Goal: Register for event/course

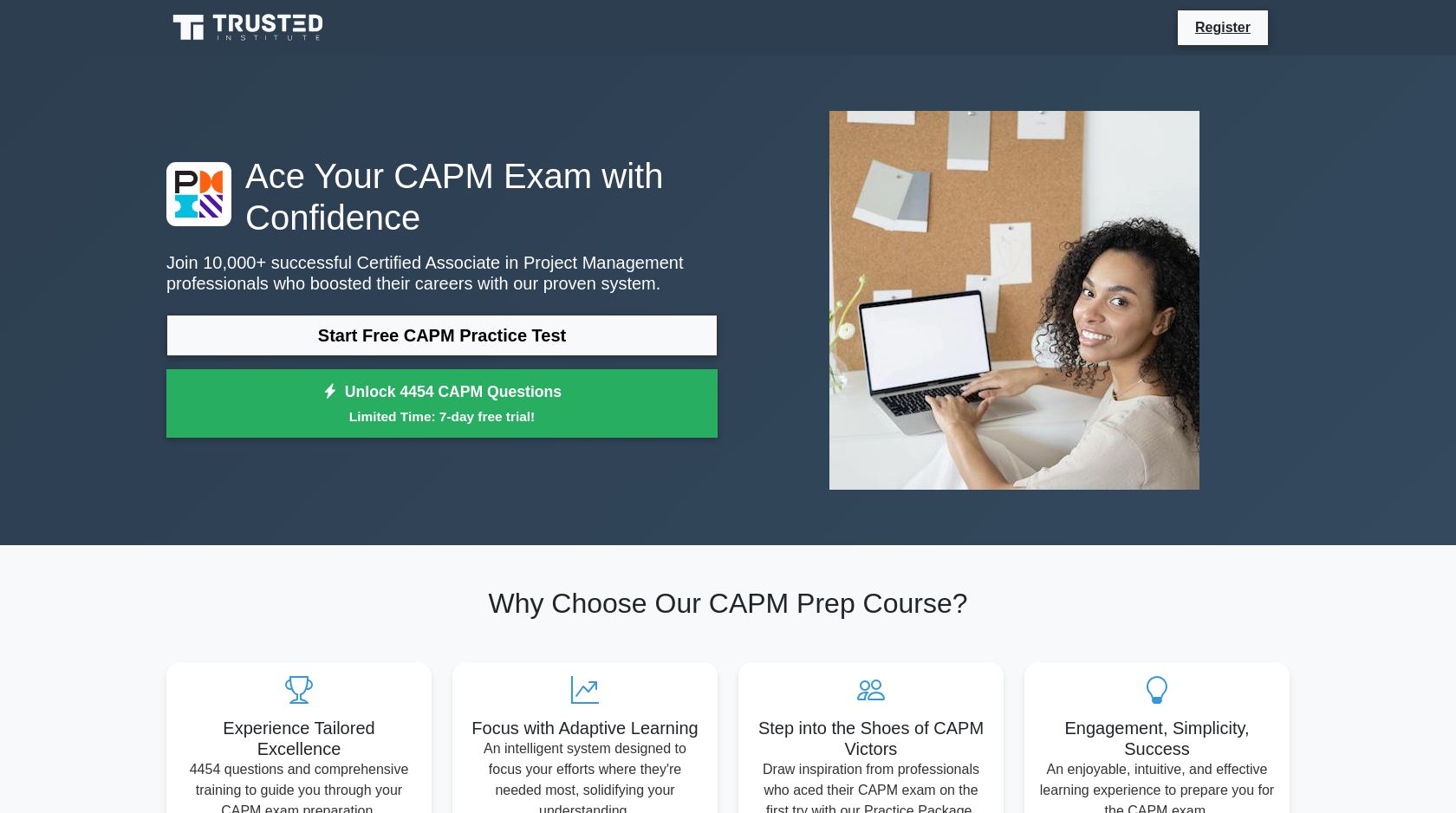
click at [430, 343] on link "Start Free CAPM Practice Test" at bounding box center [442, 336] width 551 height 42
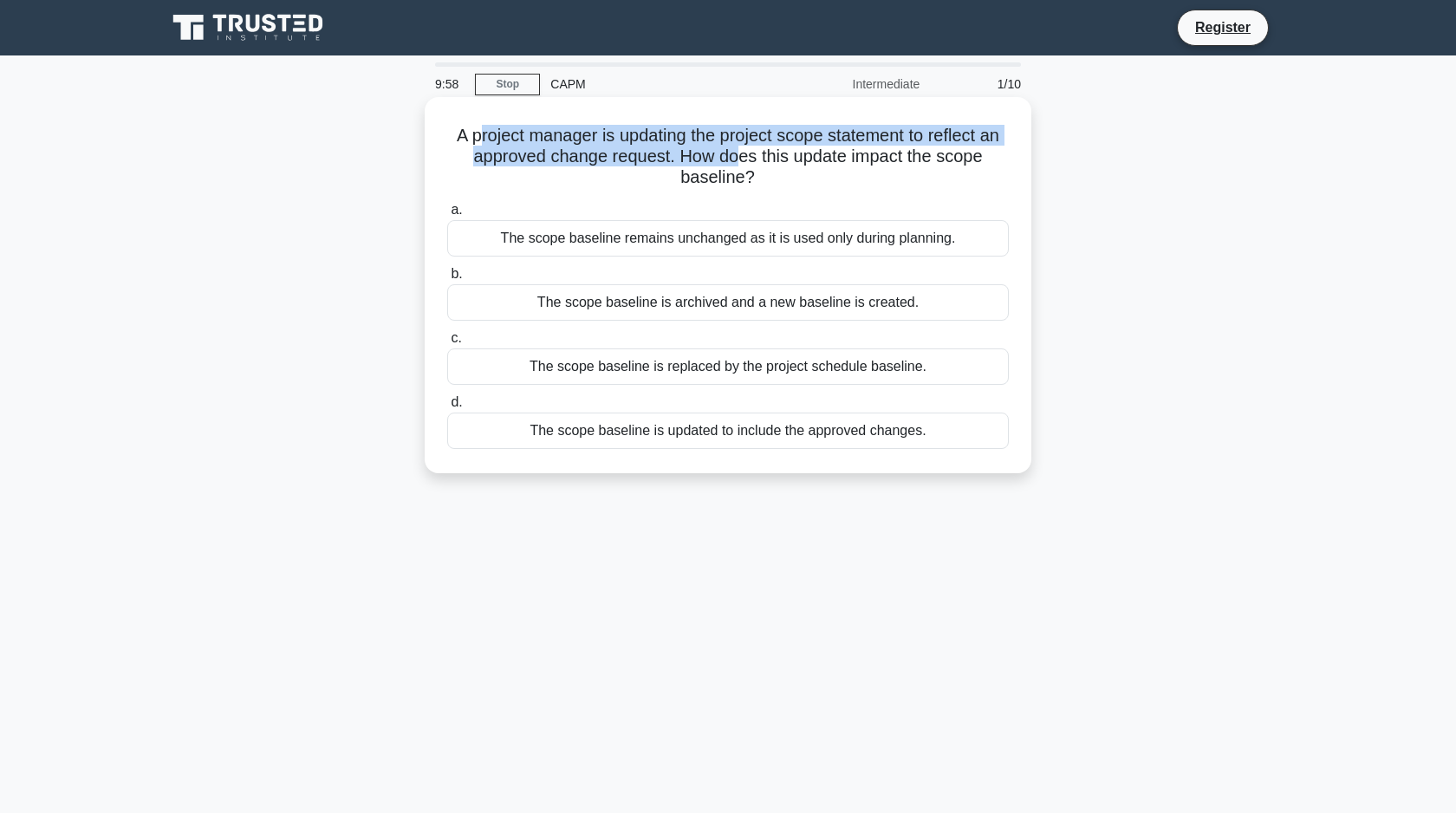
drag, startPoint x: 480, startPoint y: 130, endPoint x: 739, endPoint y: 152, distance: 259.9
click at [739, 152] on h5 "A project manager is updating the project scope statement to reflect an approve…" at bounding box center [728, 157] width 565 height 64
click at [574, 144] on h5 "A project manager is updating the project scope statement to reflect an approve…" at bounding box center [728, 157] width 565 height 64
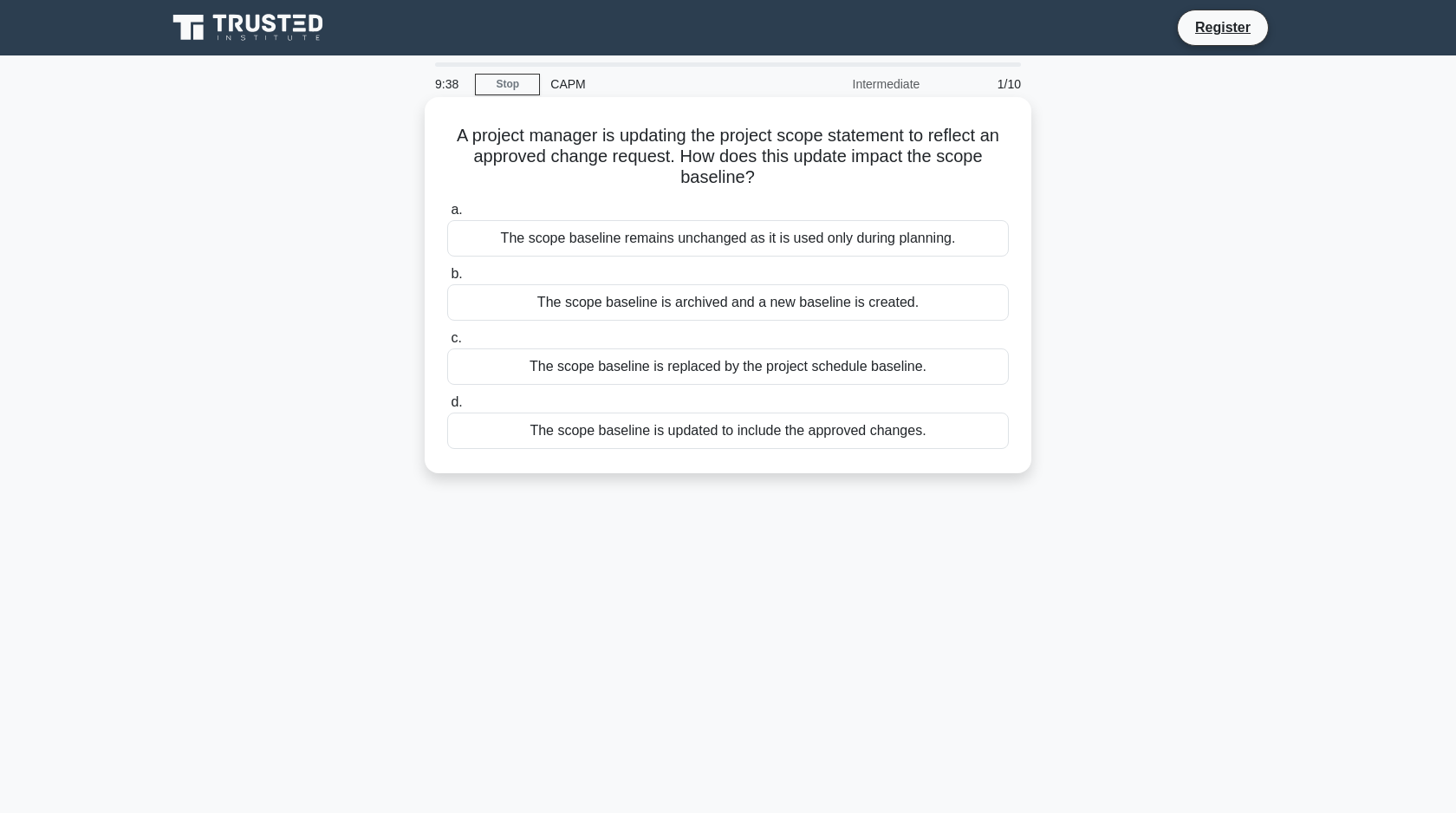
drag, startPoint x: 444, startPoint y: 133, endPoint x: 621, endPoint y: 191, distance: 186.3
click at [621, 191] on div "A project manager is updating the project scope statement to reflect an approve…" at bounding box center [727, 285] width 592 height 362
click at [622, 239] on div "The scope baseline remains unchanged as it is used only during planning." at bounding box center [728, 239] width 562 height 37
click at [447, 216] on input "a. The scope baseline remains unchanged as it is used only during planning." at bounding box center [447, 210] width 0 height 11
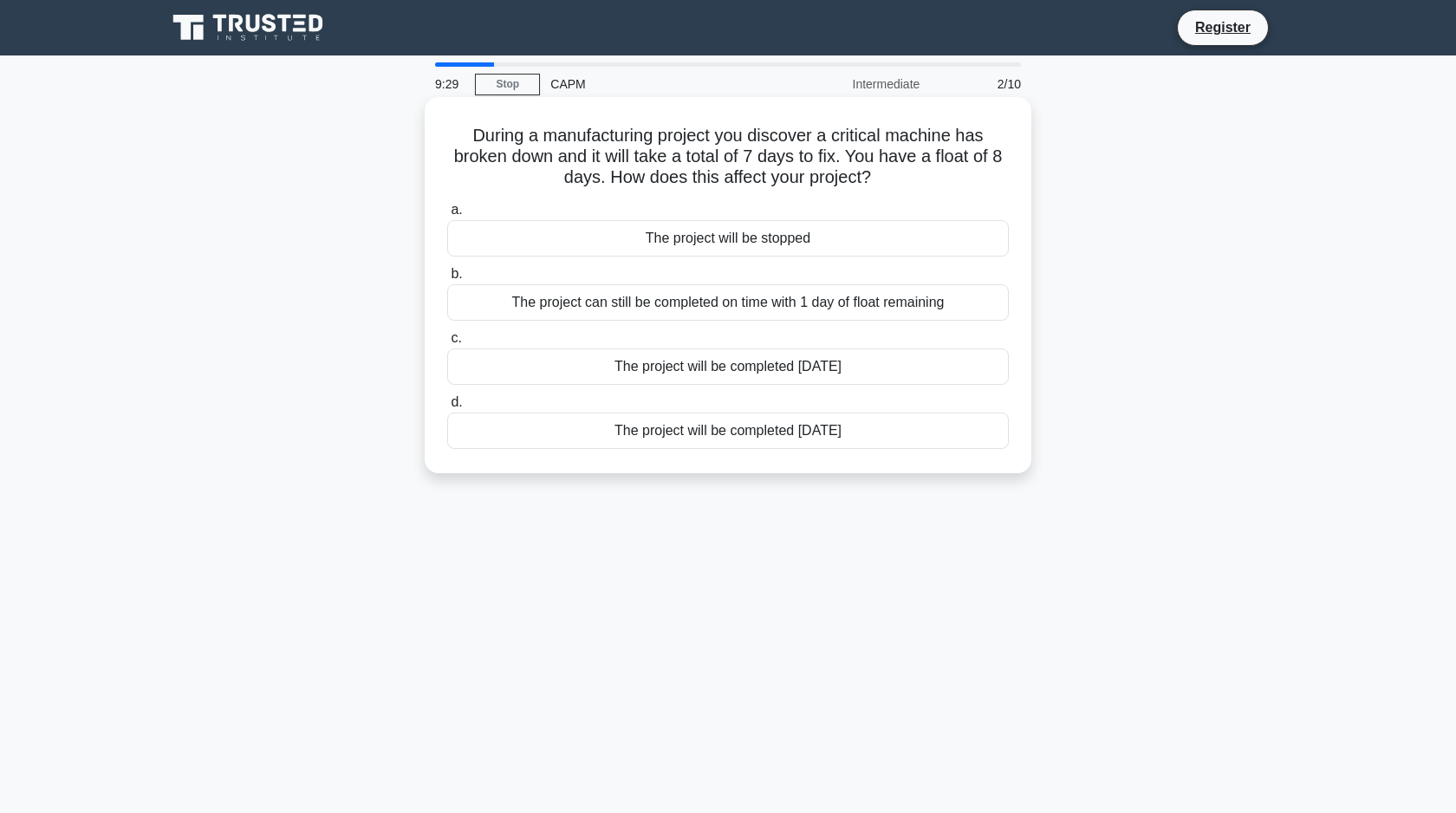
click at [524, 236] on div "The project will be stopped" at bounding box center [728, 239] width 562 height 37
click at [447, 216] on input "a. The project will be stopped" at bounding box center [447, 210] width 0 height 11
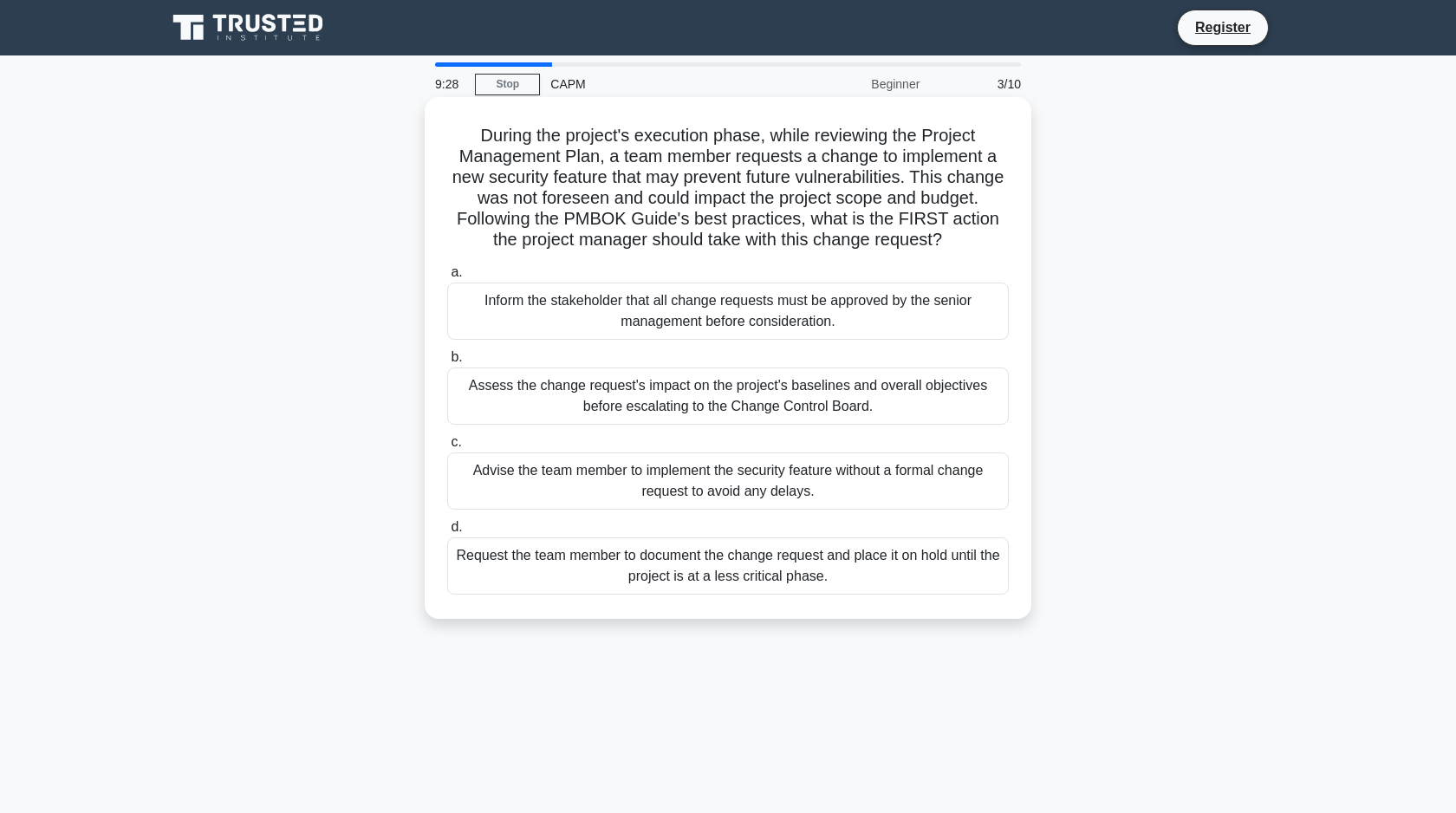
click at [528, 284] on div "Inform the stakeholder that all change requests must be approved by the senior …" at bounding box center [728, 311] width 562 height 57
click at [447, 278] on input "a. Inform the stakeholder that all change requests must be approved by the seni…" at bounding box center [447, 272] width 0 height 11
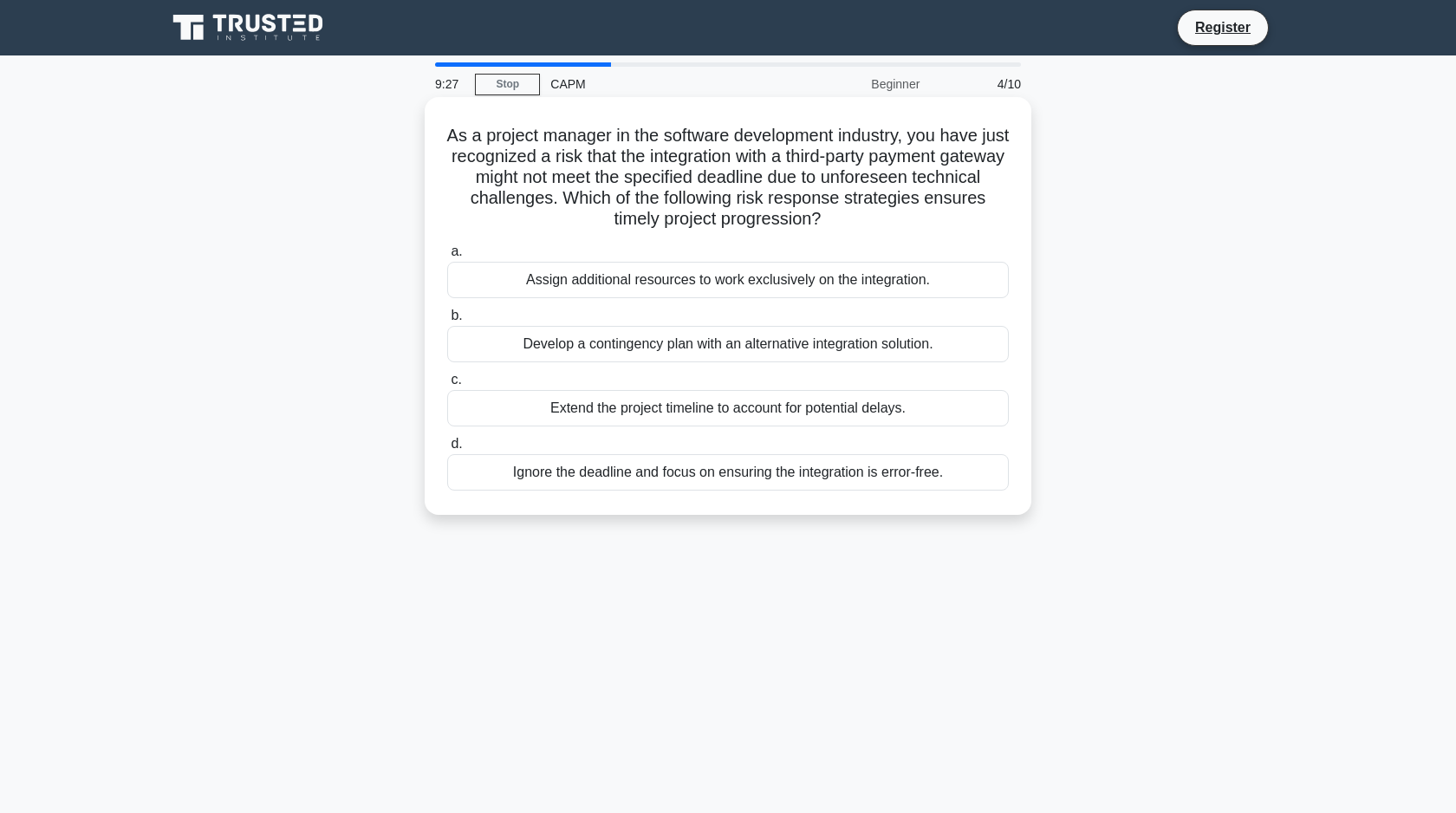
click at [515, 347] on div "Develop a contingency plan with an alternative integration solution." at bounding box center [728, 344] width 562 height 37
click at [447, 321] on input "b. Develop a contingency plan with an alternative integration solution." at bounding box center [447, 316] width 0 height 11
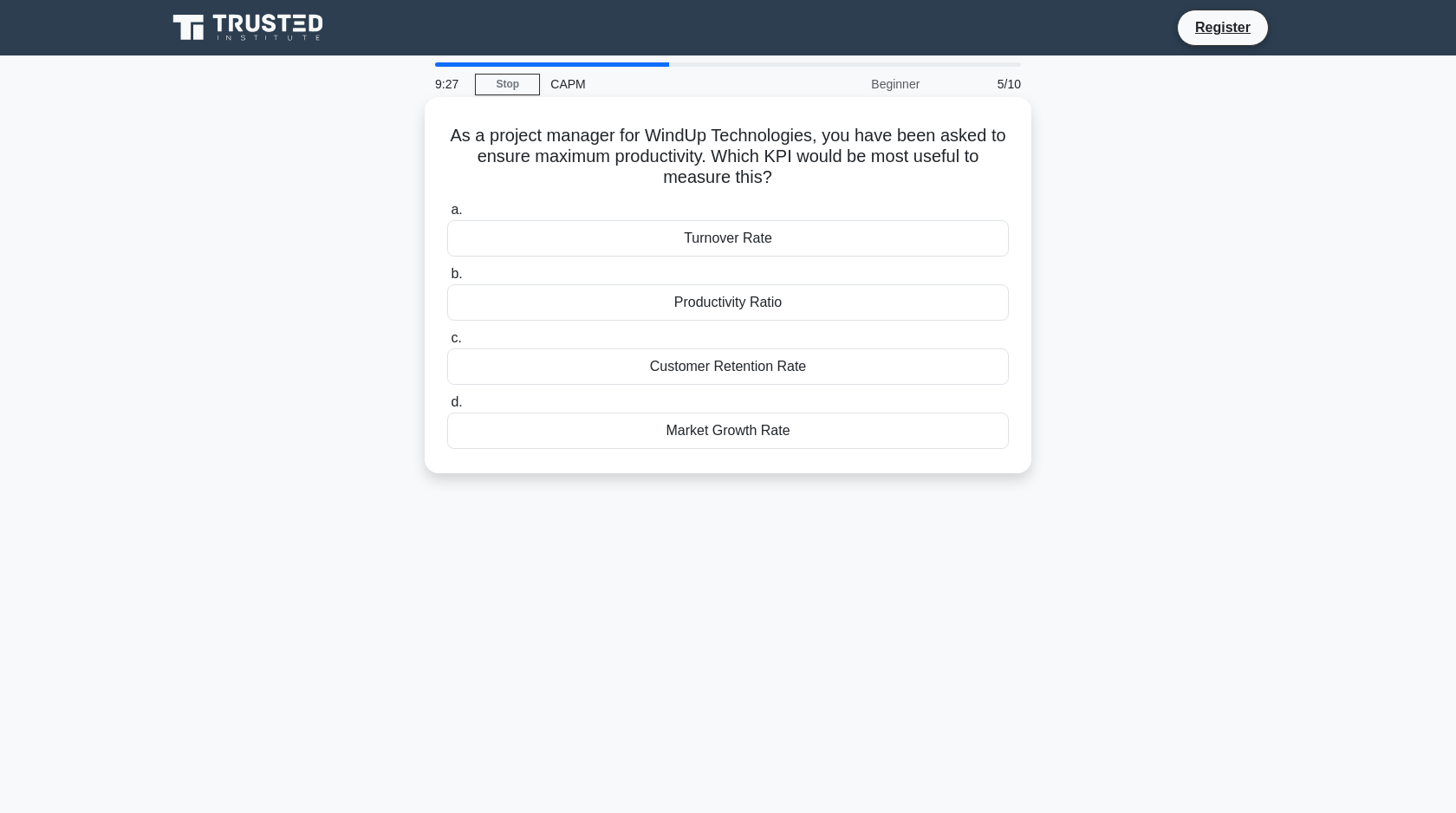
click at [514, 405] on label "d. Market Growth Rate" at bounding box center [728, 420] width 562 height 57
click at [447, 405] on input "d. Market Growth Rate" at bounding box center [447, 403] width 0 height 11
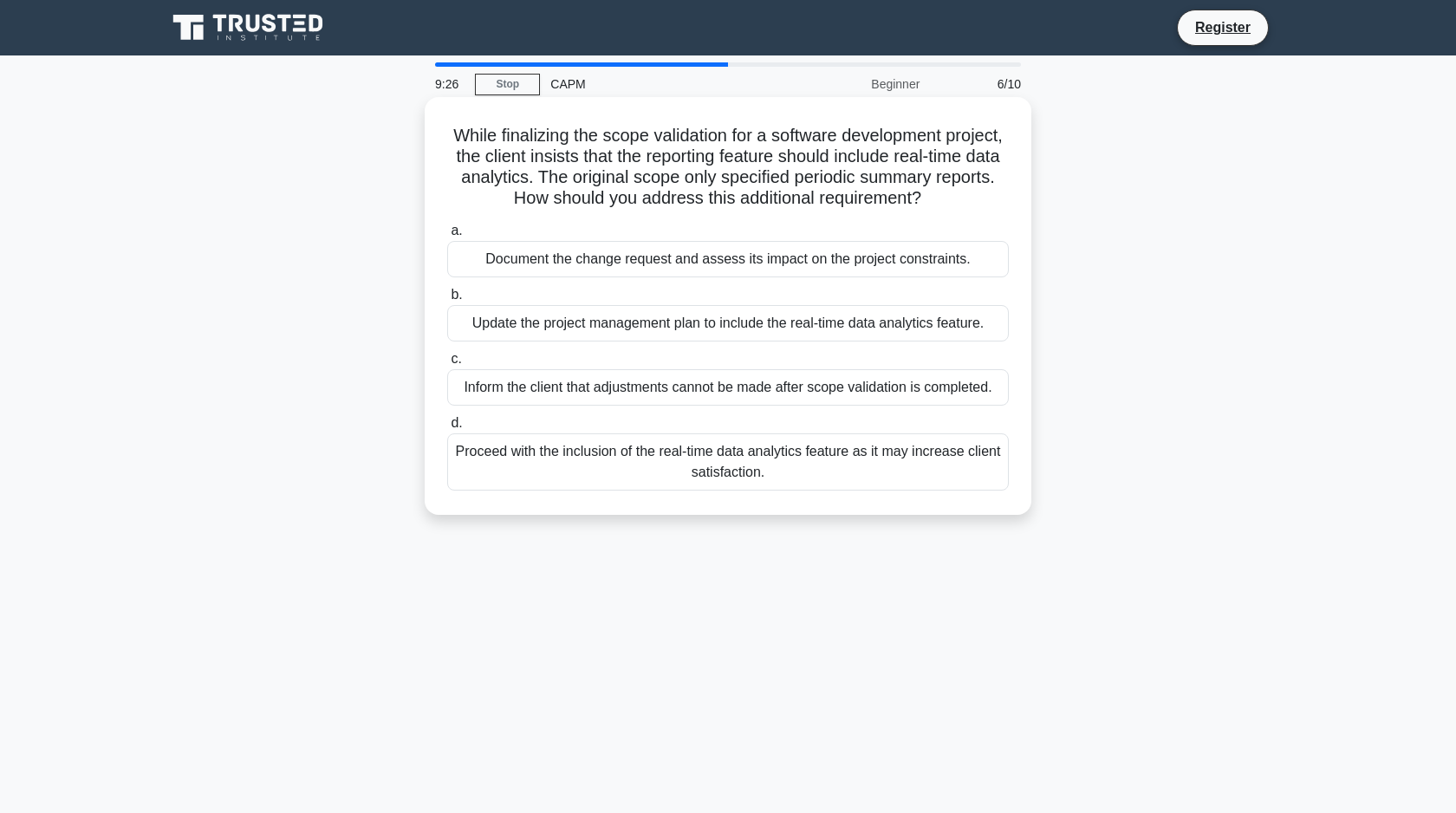
click at [532, 360] on label "c. Inform the client that adjustments cannot be made after scope validation is …" at bounding box center [728, 376] width 562 height 57
click at [447, 360] on input "c. Inform the client that adjustments cannot be made after scope validation is …" at bounding box center [447, 359] width 0 height 11
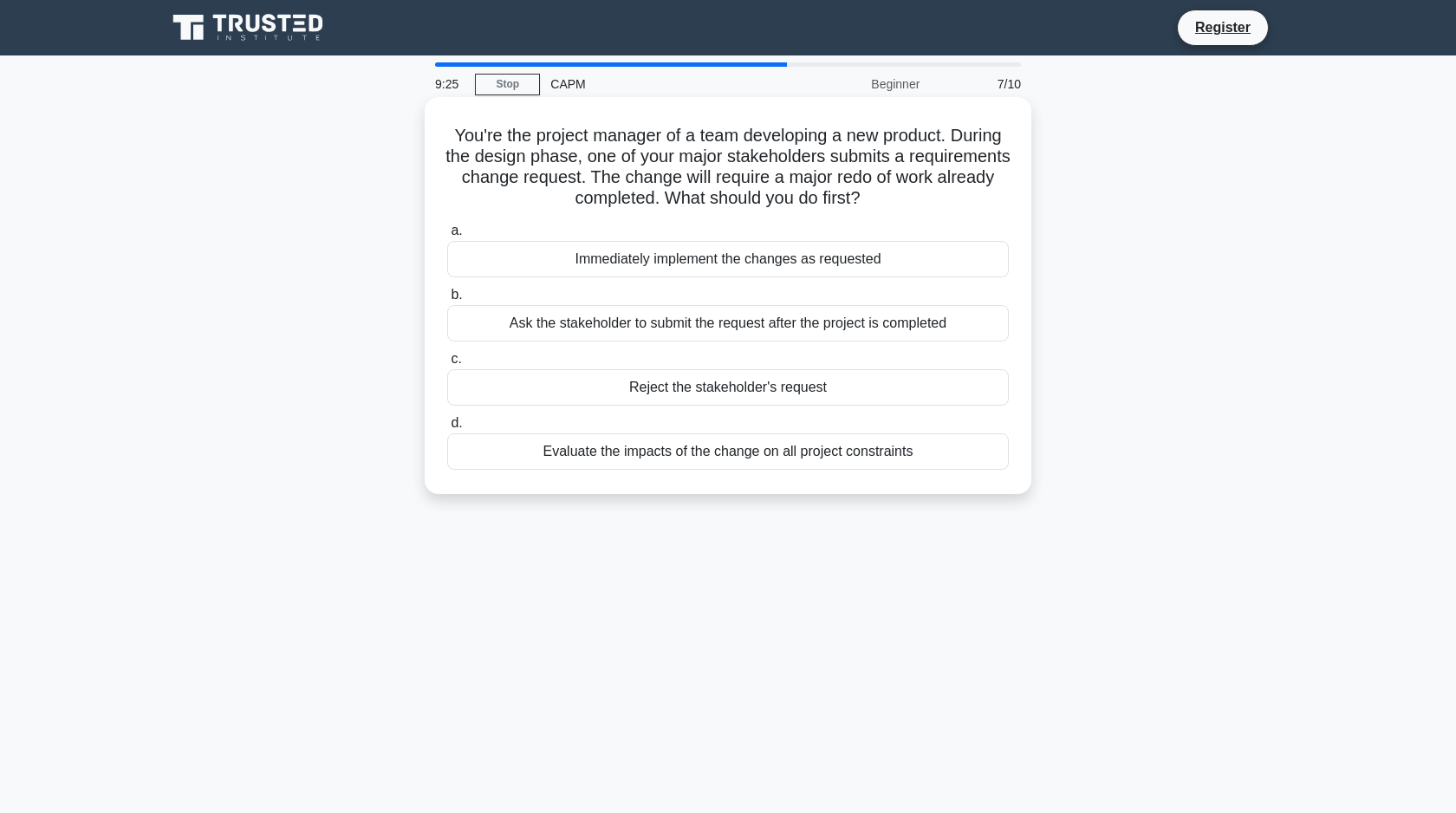
click at [525, 381] on div "Reject the stakeholder's request" at bounding box center [728, 388] width 562 height 37
click at [447, 365] on input "c. Reject the stakeholder's request" at bounding box center [447, 359] width 0 height 11
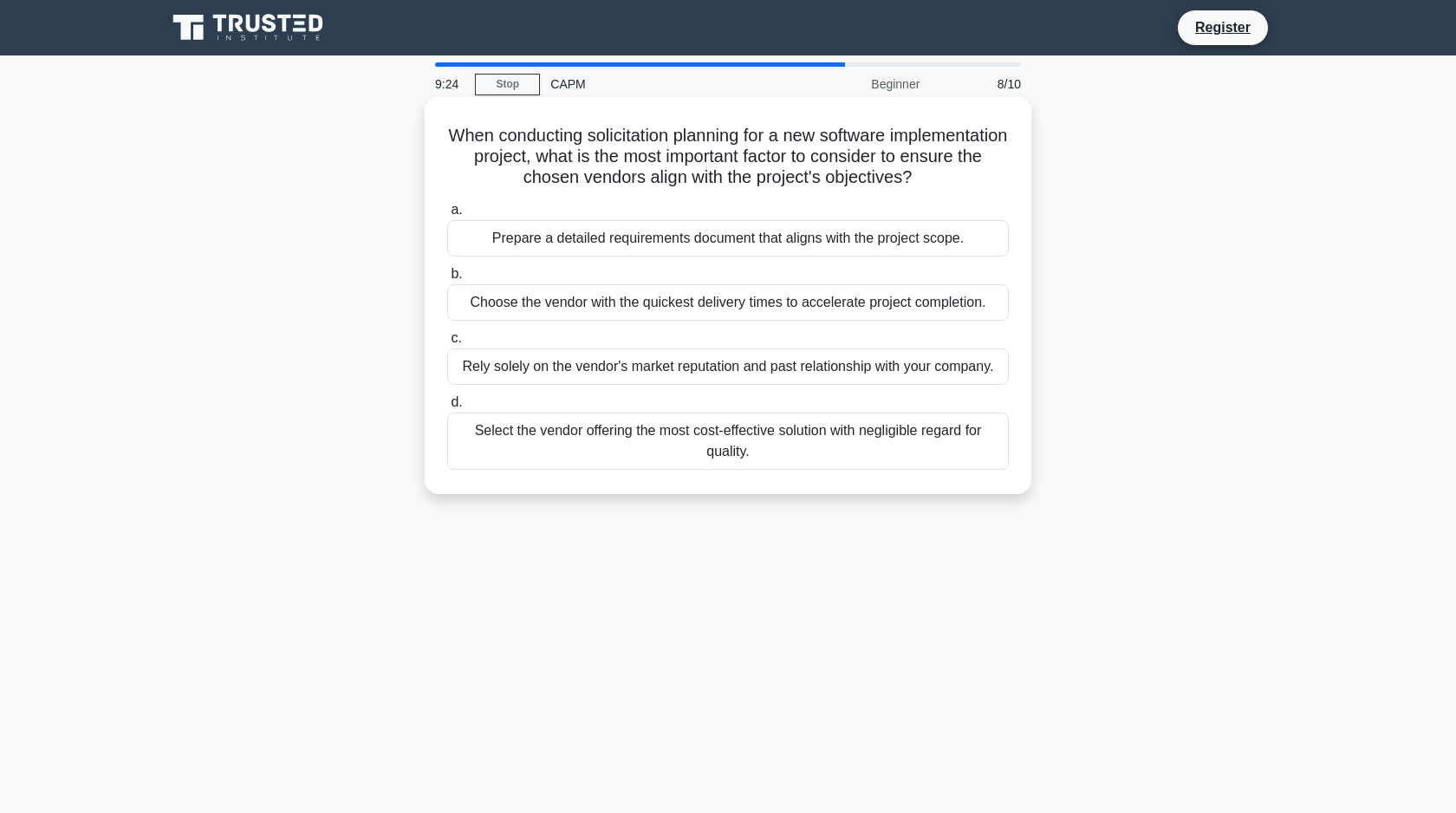
click at [549, 330] on label "c. Rely solely on the vendor's market reputation and past relationship with you…" at bounding box center [728, 355] width 562 height 57
click at [447, 333] on input "c. Rely solely on the vendor's market reputation and past relationship with you…" at bounding box center [447, 338] width 0 height 11
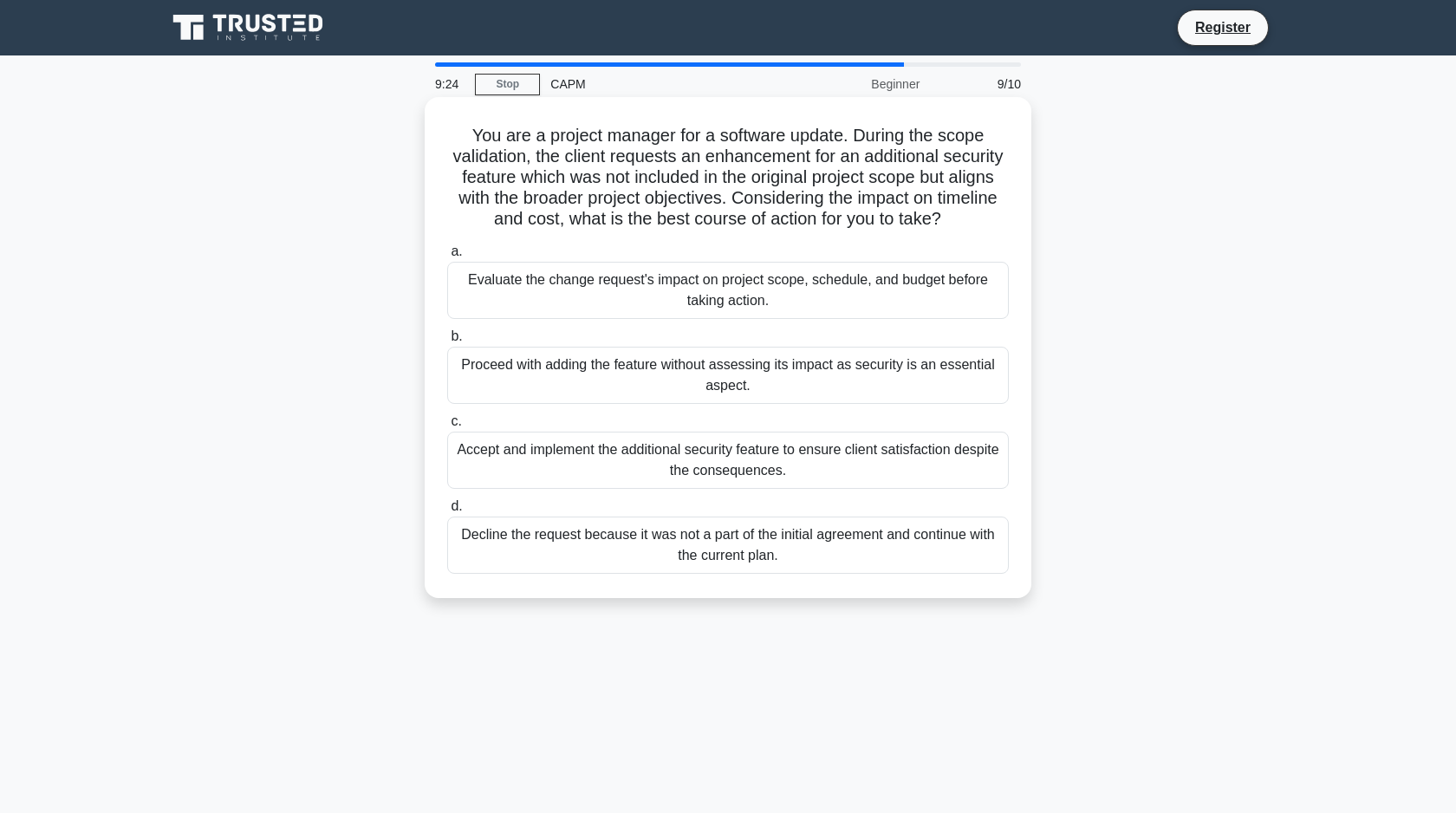
click at [563, 299] on div "Evaluate the change request's impact on project scope, schedule, and budget bef…" at bounding box center [728, 290] width 562 height 57
click at [447, 257] on input "a. Evaluate the change request's impact on project scope, schedule, and budget …" at bounding box center [447, 251] width 0 height 11
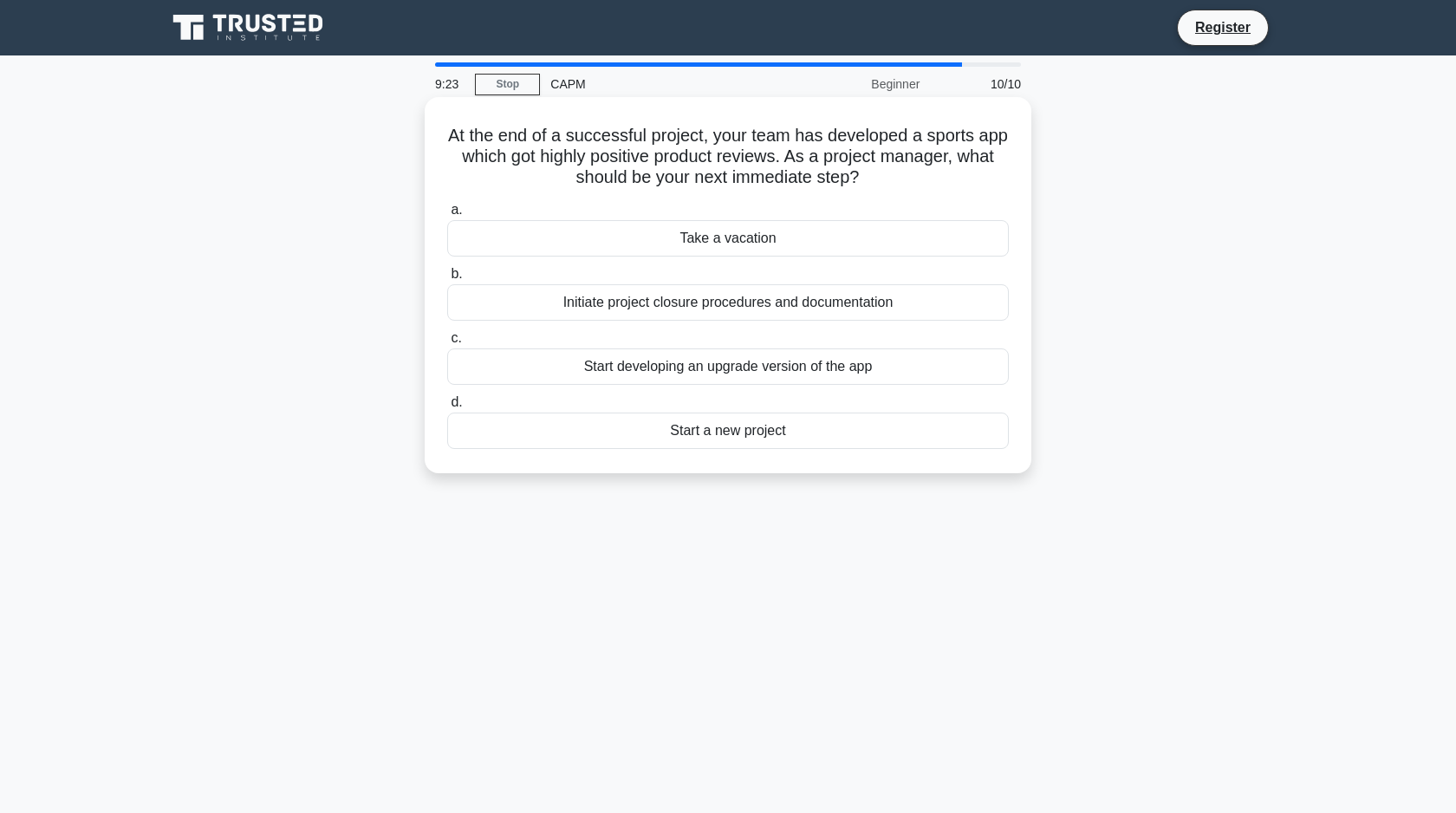
click at [555, 326] on div "a. Take a vacation b. Initiate project closure procedures and documentation c. …" at bounding box center [728, 324] width 583 height 256
click at [564, 312] on div "Initiate project closure procedures and documentation" at bounding box center [728, 303] width 562 height 37
click at [447, 280] on input "b. Initiate project closure procedures and documentation" at bounding box center [447, 274] width 0 height 11
